Goal: Task Accomplishment & Management: Manage account settings

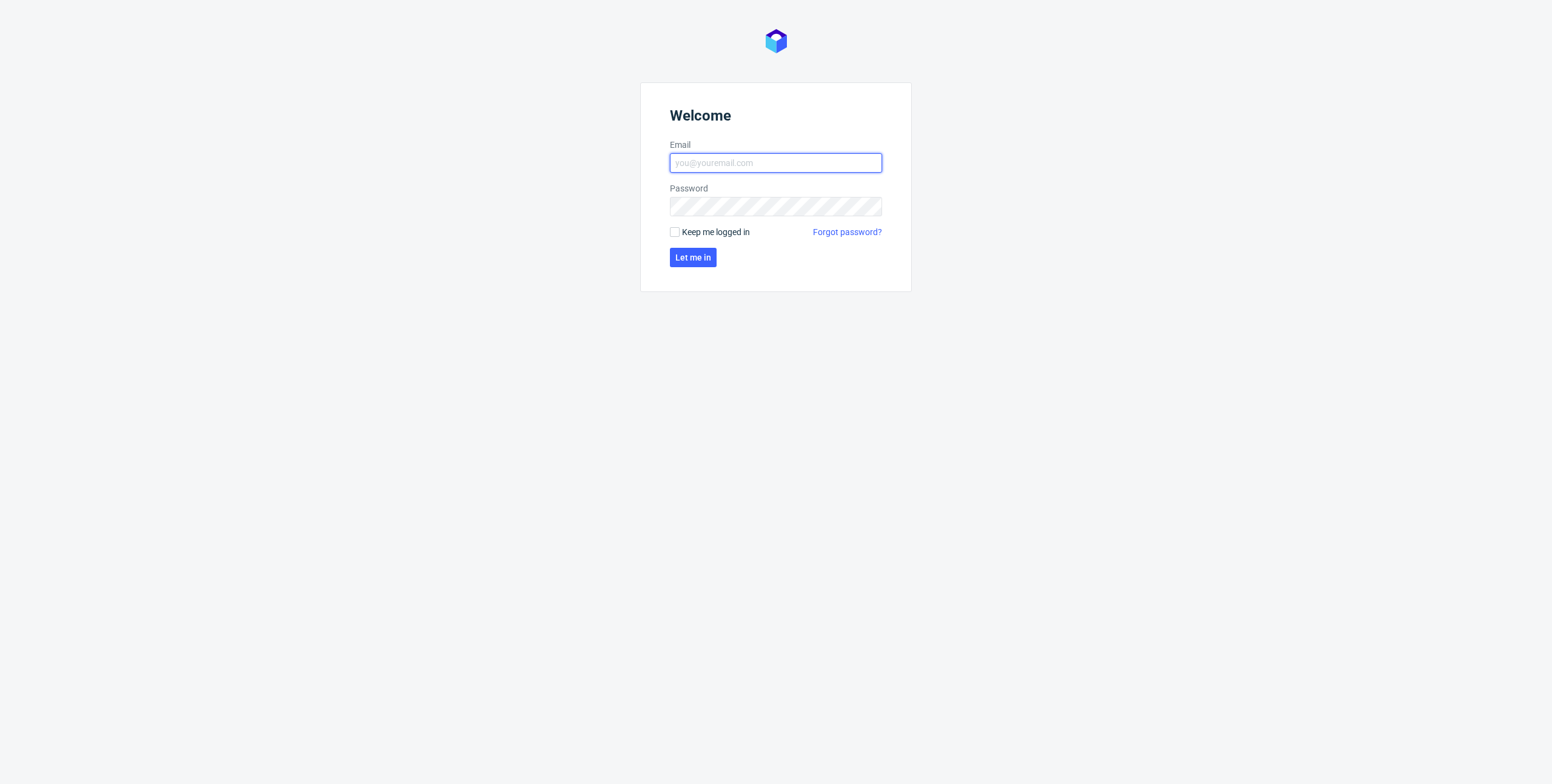
click at [767, 157] on input "Email" at bounding box center [776, 163] width 212 height 19
type input "[PERSON_NAME][EMAIL_ADDRESS][DOMAIN_NAME]"
click at [706, 253] on span "Let me in" at bounding box center [692, 257] width 35 height 8
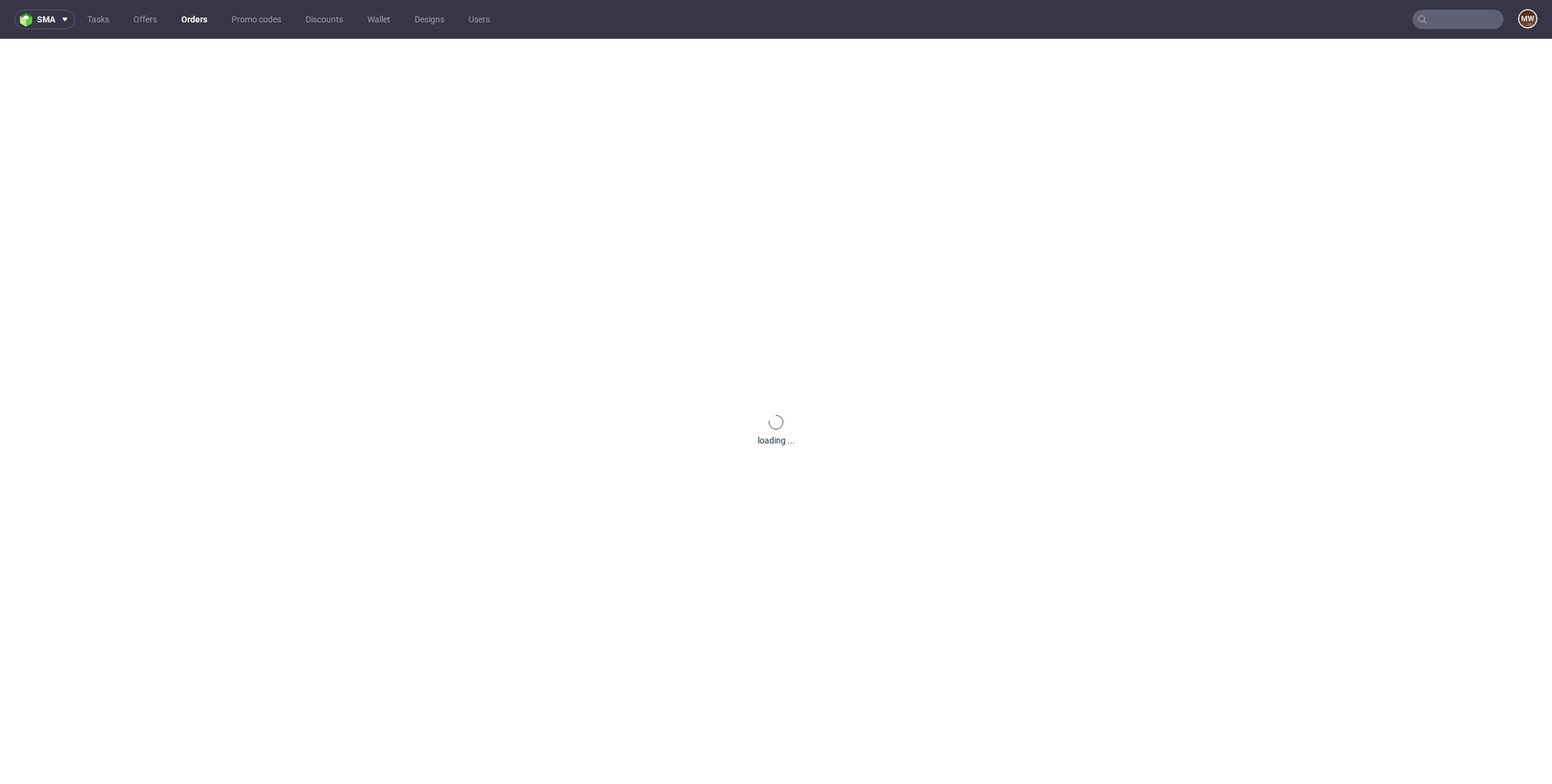
click at [1276, 367] on div "loading ..." at bounding box center [776, 431] width 1552 height 784
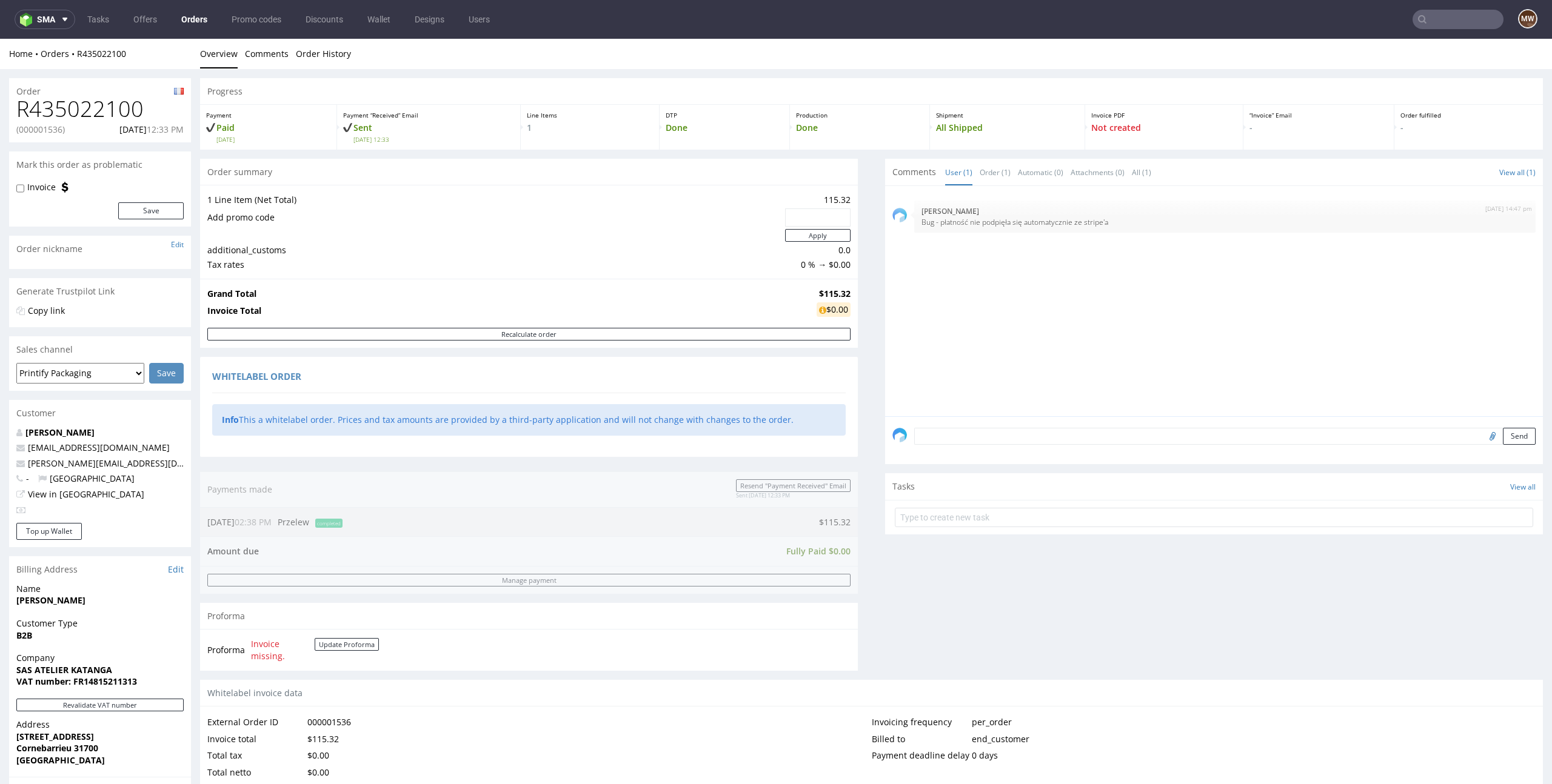
click at [1470, 17] on input "text" at bounding box center [1458, 19] width 91 height 19
paste input "Shirt Monkey"
click at [1470, 17] on input "Shirt Monkey" at bounding box center [1384, 19] width 237 height 19
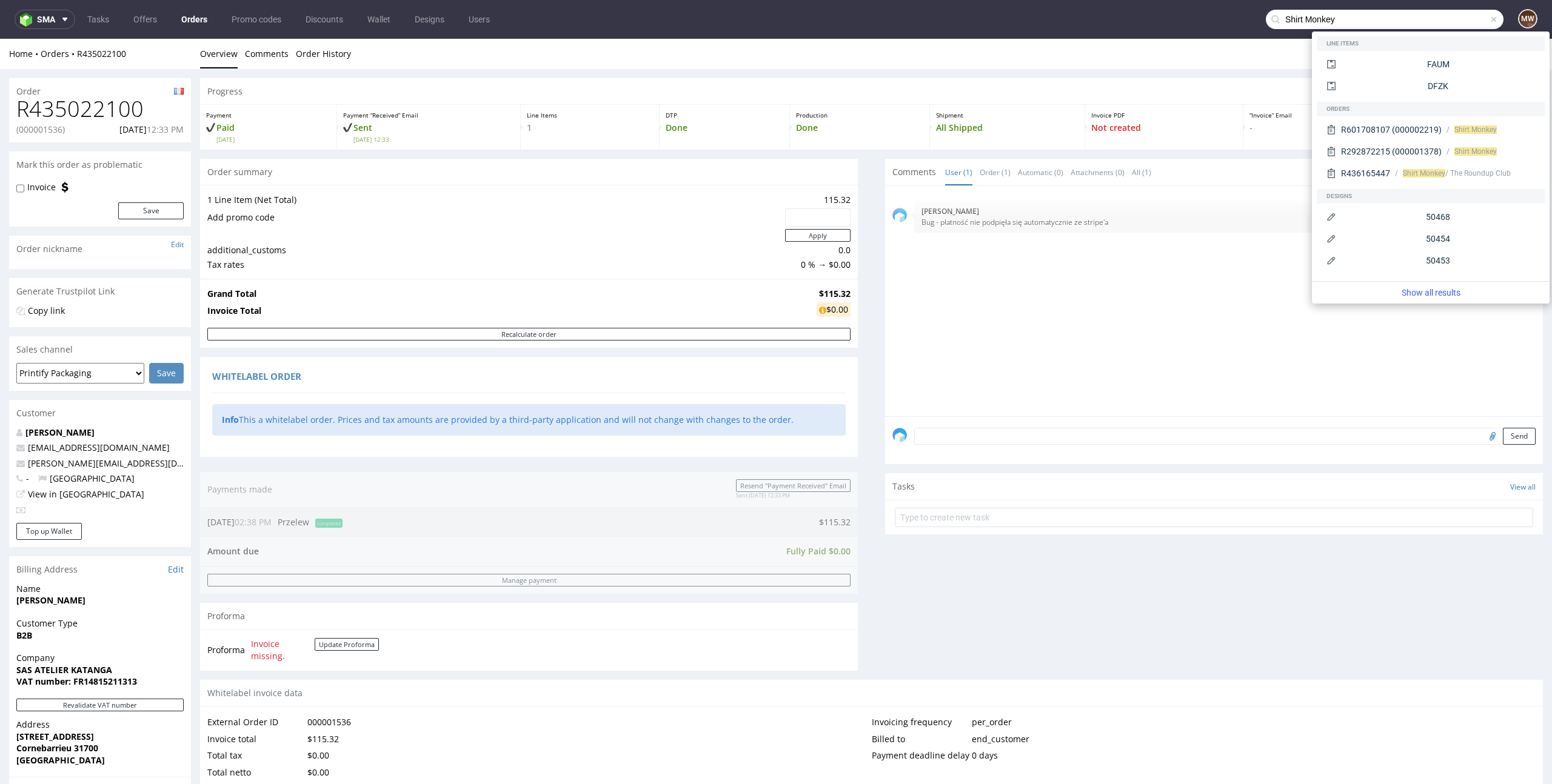
type input "Shirt Monkey"
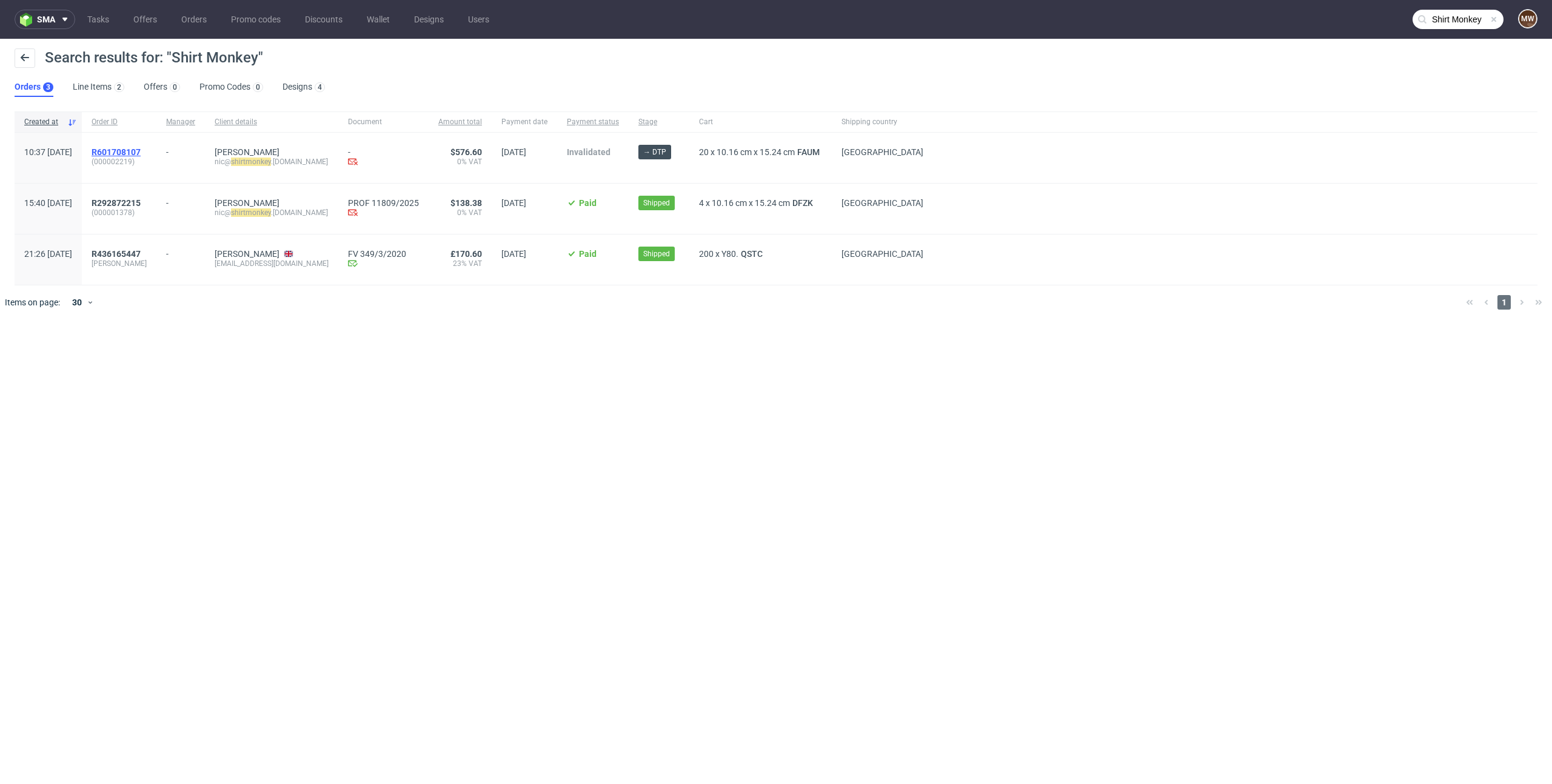
click at [141, 153] on span "R601708107" at bounding box center [116, 152] width 49 height 10
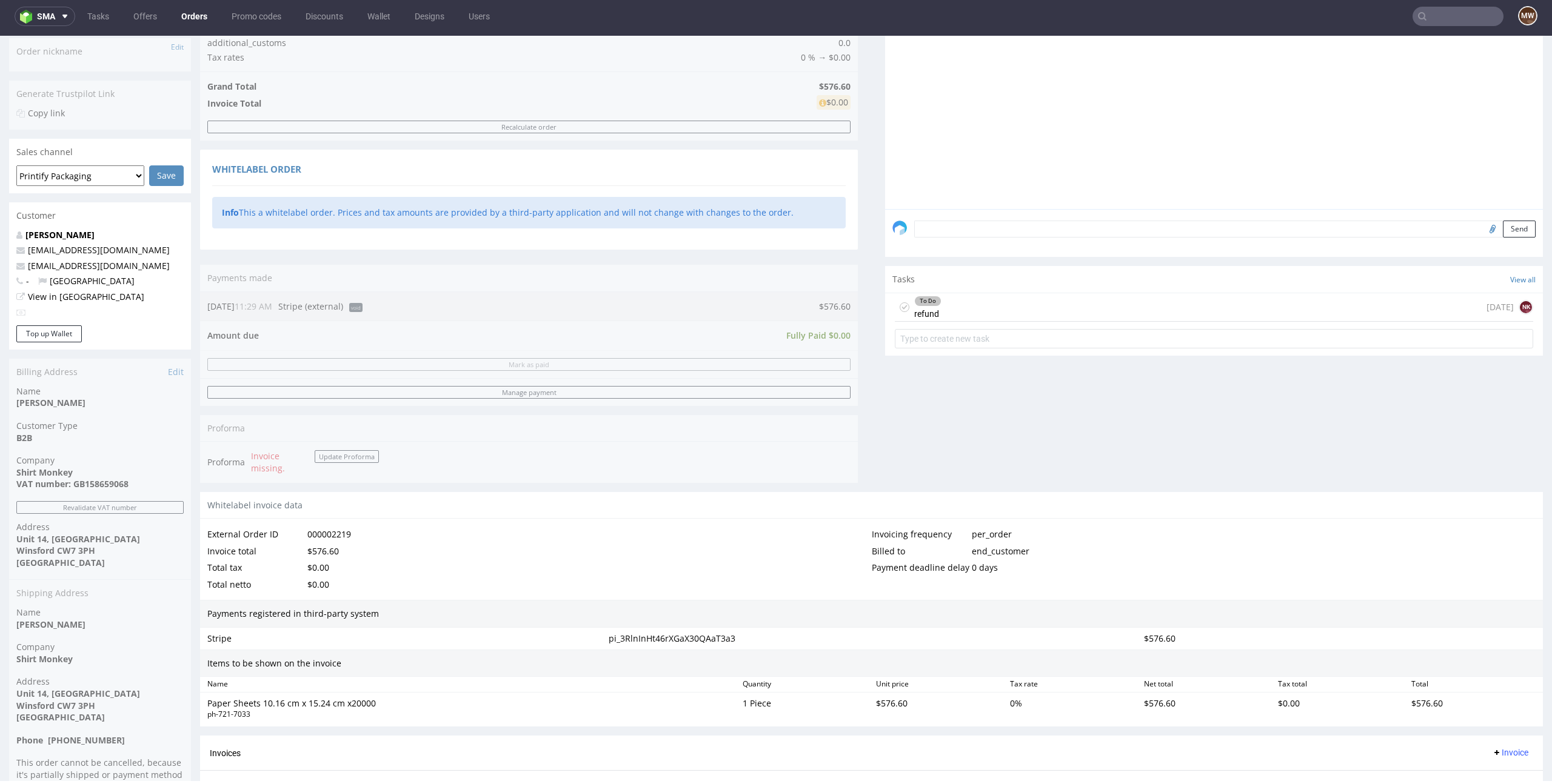
scroll to position [228, 0]
click at [1520, 308] on figcaption "NK" at bounding box center [1526, 307] width 12 height 12
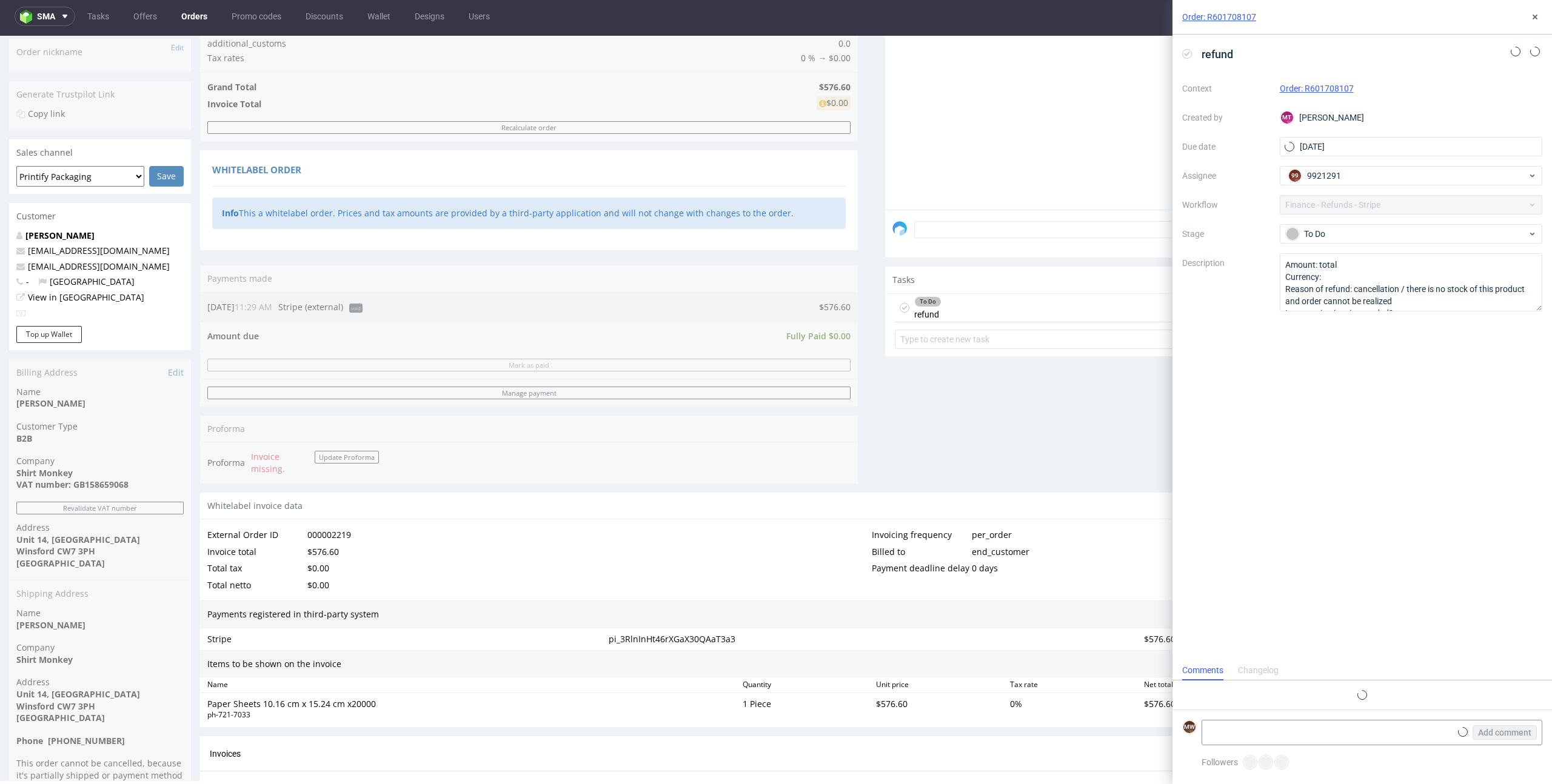
scroll to position [10, 0]
click at [1108, 441] on div "Comments User (0) Order (0) Automatic (0) Attachments (0) All (0) View all (0) …" at bounding box center [1214, 222] width 658 height 541
click at [1332, 407] on div "refund Context Order: R601708107 Created by [PERSON_NAME] Due date [DATE] Assig…" at bounding box center [1362, 362] width 379 height 655
click at [1334, 283] on textarea "Amount: total Currency: Reason of refund: cancellation / there is no stock of t…" at bounding box center [1411, 282] width 263 height 58
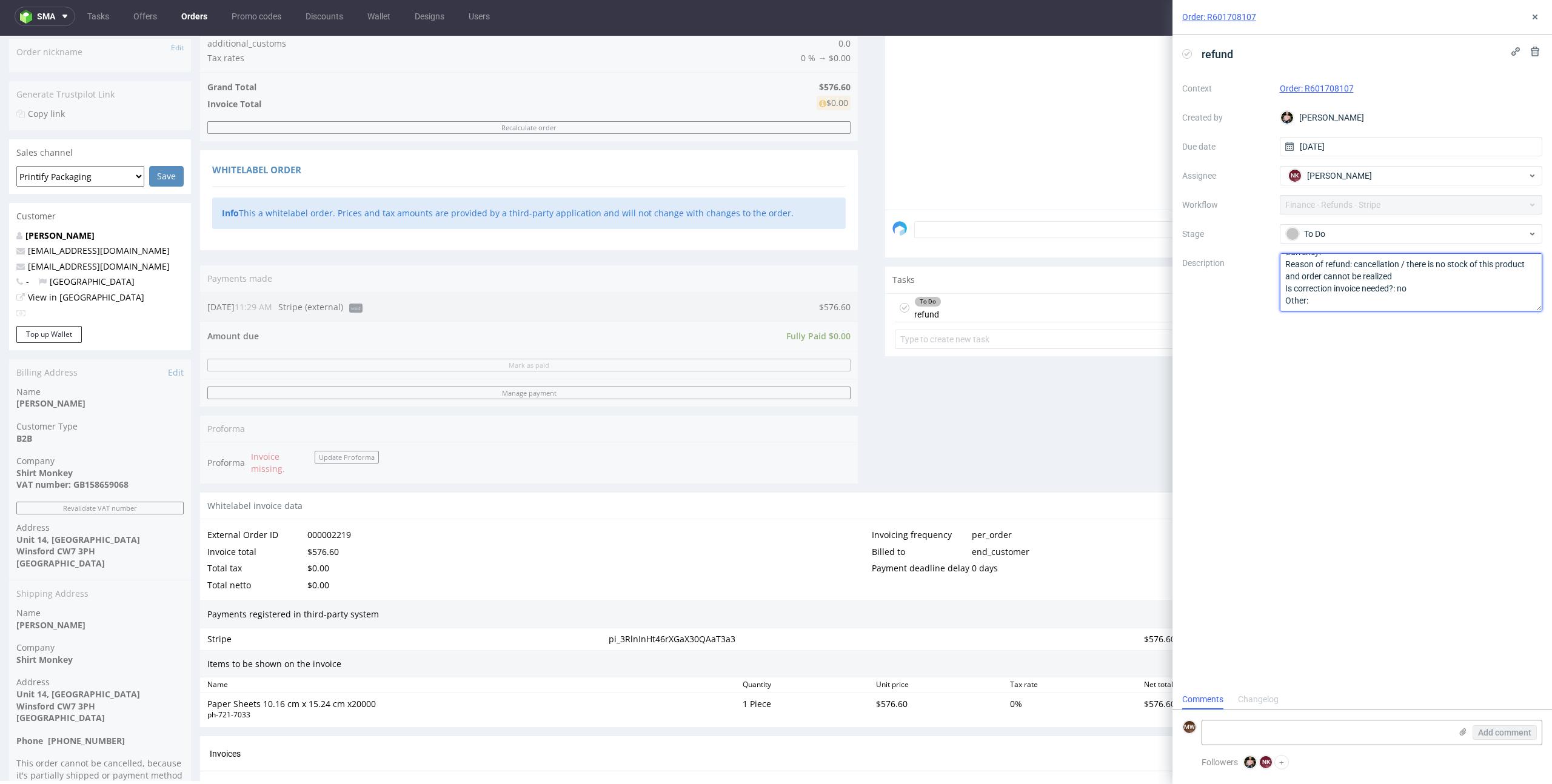
scroll to position [26, 0]
click at [1538, 13] on icon at bounding box center [1535, 17] width 10 height 10
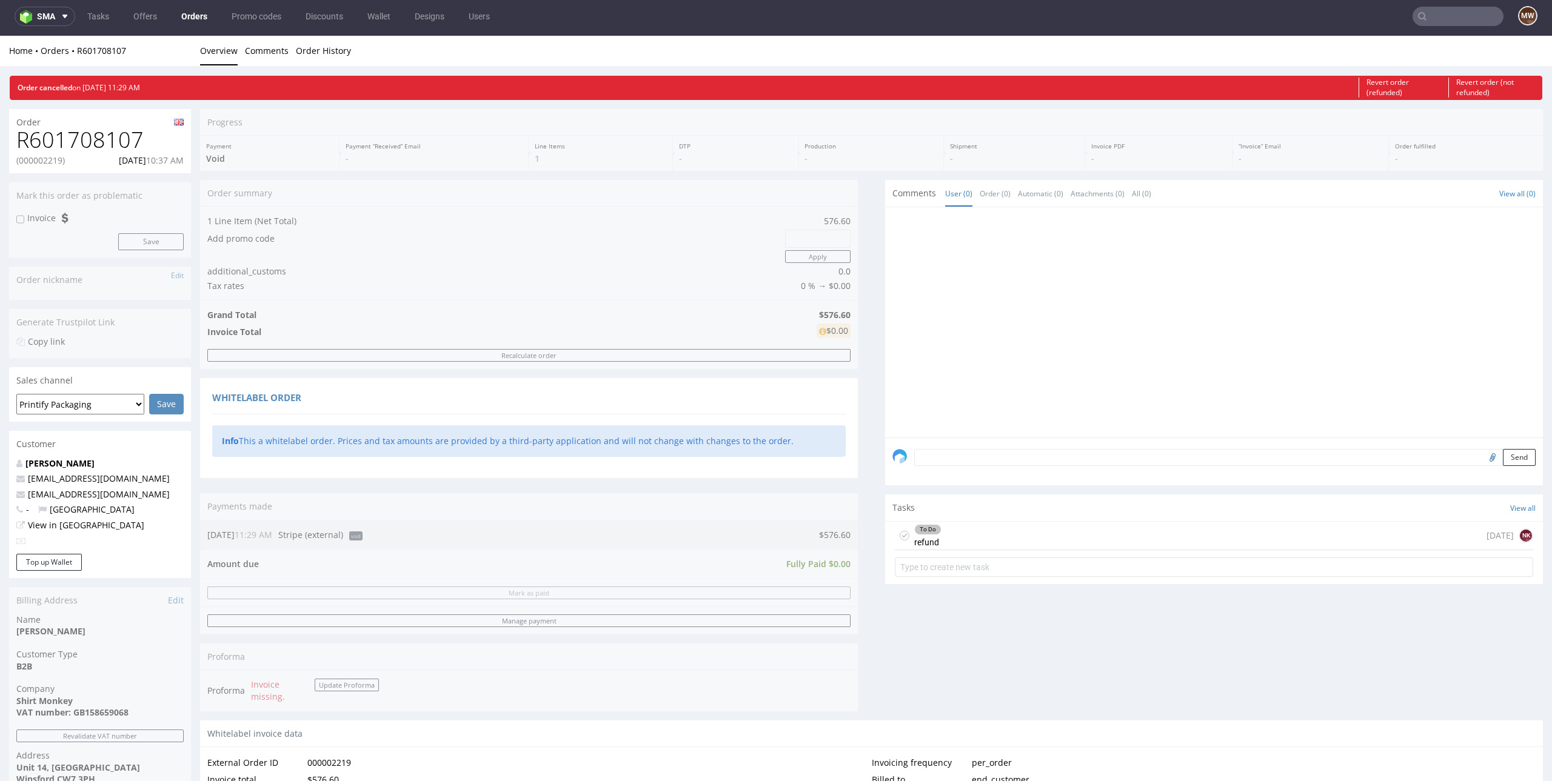
click at [417, 448] on div "Info This a whitelabel order. Prices and tax amounts are provided by a third-pa…" at bounding box center [529, 441] width 633 height 31
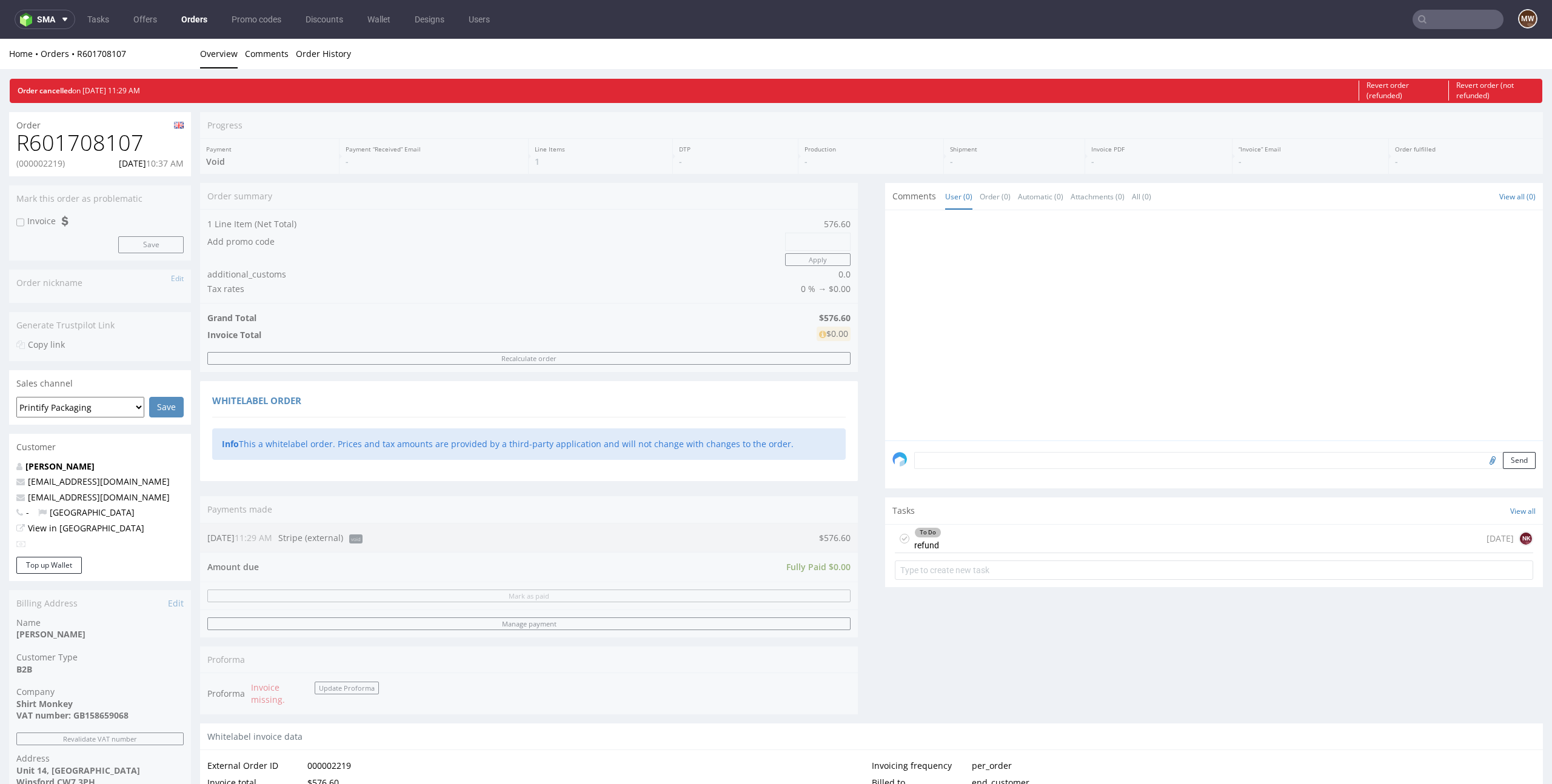
click at [990, 532] on div "To Do refund [DATE] NK" at bounding box center [1214, 538] width 638 height 29
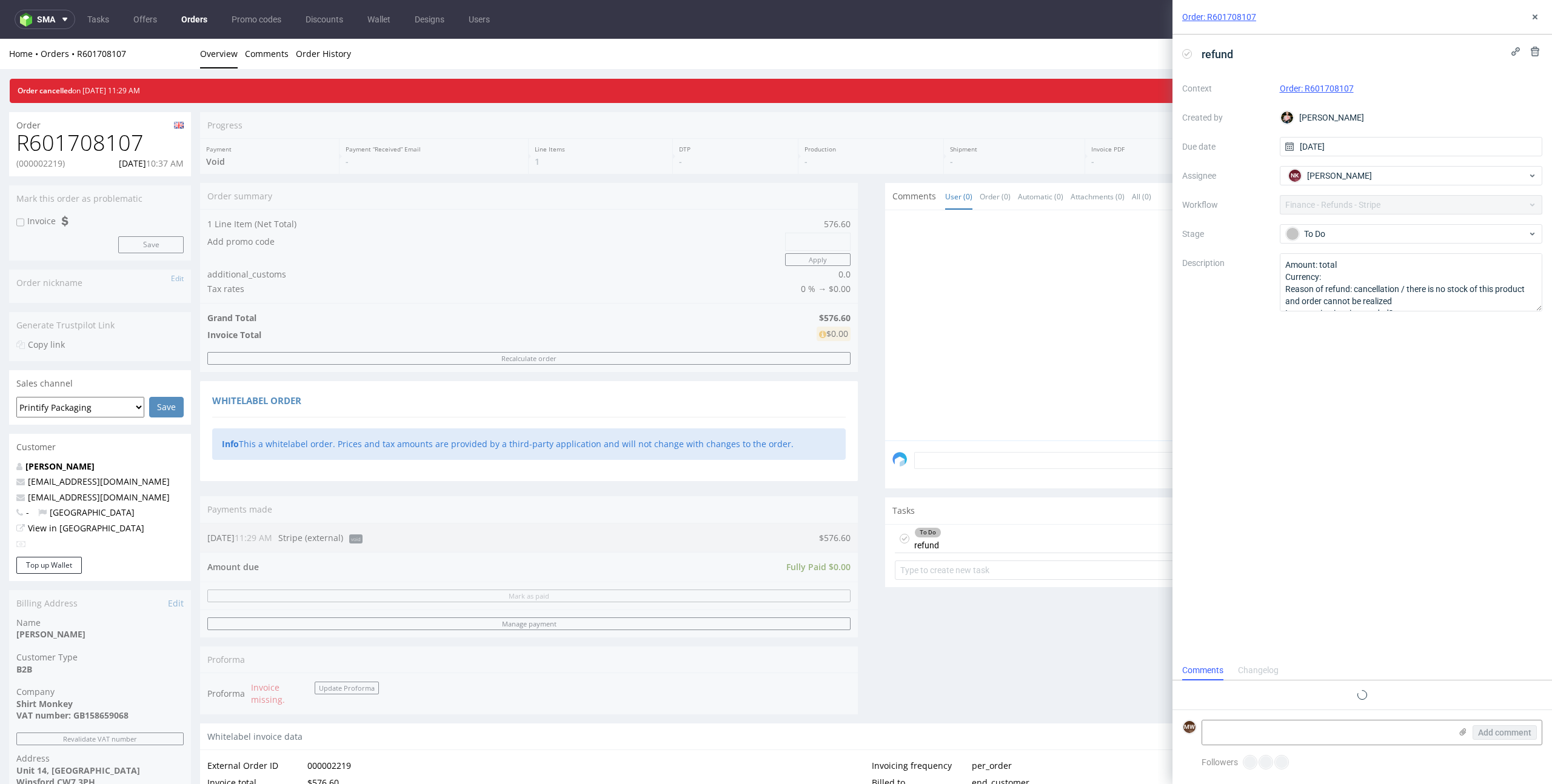
scroll to position [10, 0]
click at [1357, 282] on textarea "Amount: total Currency: Reason of refund: cancellation / there is no stock of t…" at bounding box center [1411, 282] width 263 height 58
